Goal: Task Accomplishment & Management: Manage account settings

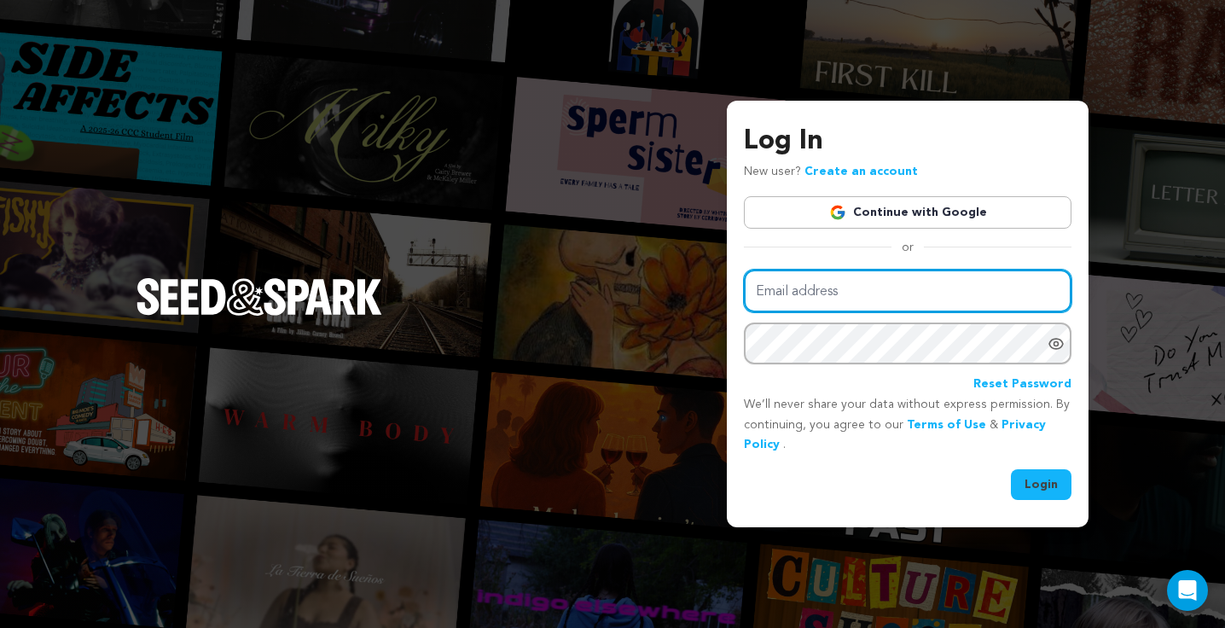
click at [817, 297] on input "Email address" at bounding box center [908, 292] width 328 height 44
type input "[EMAIL_ADDRESS][DOMAIN_NAME]"
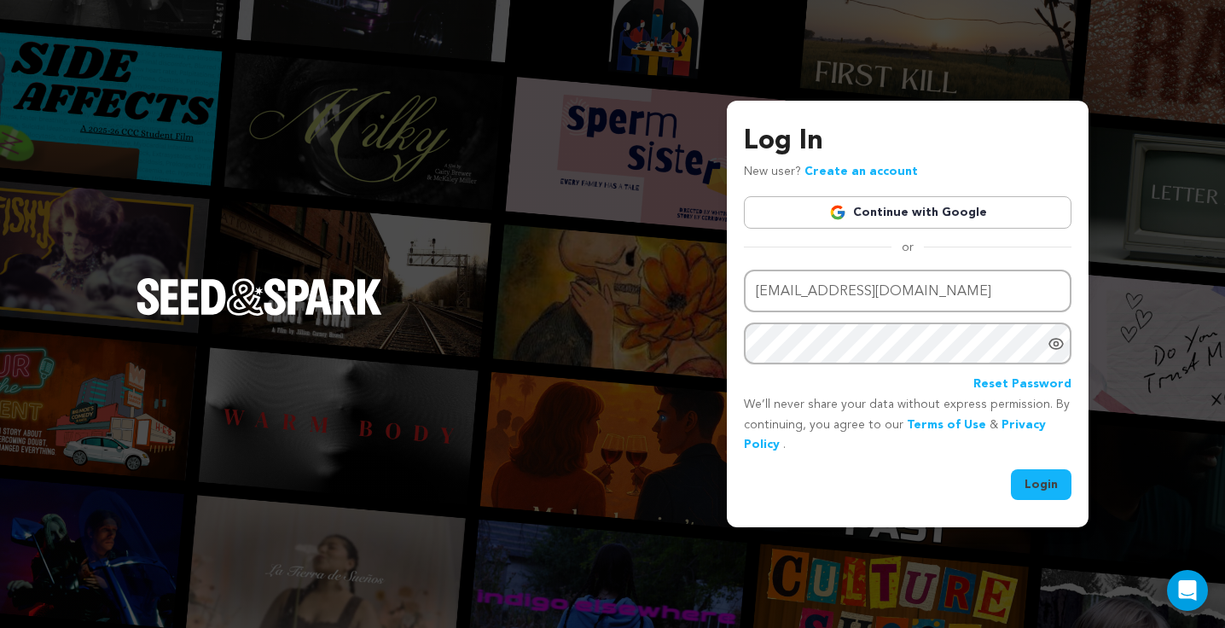
click at [1043, 482] on button "Login" at bounding box center [1041, 484] width 61 height 31
